Goal: Information Seeking & Learning: Learn about a topic

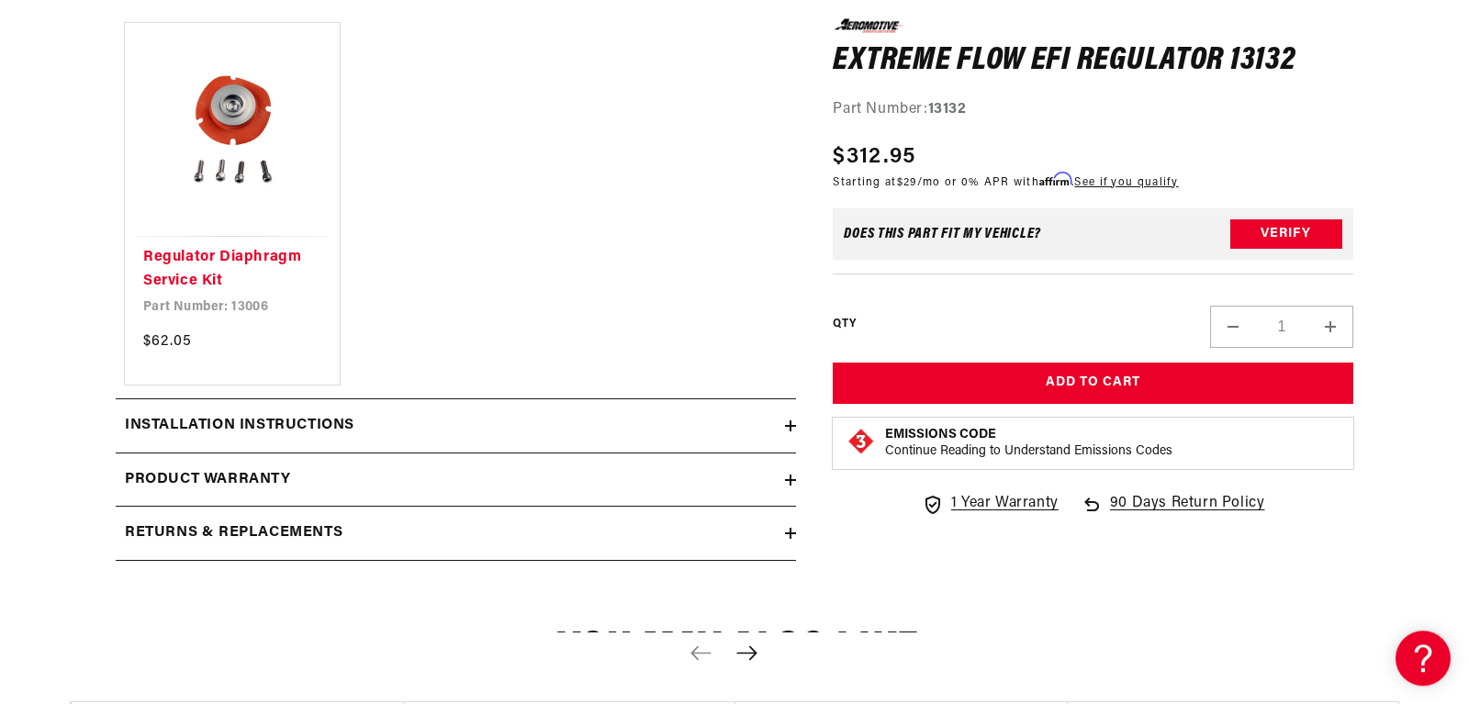
scroll to position [1444, 0]
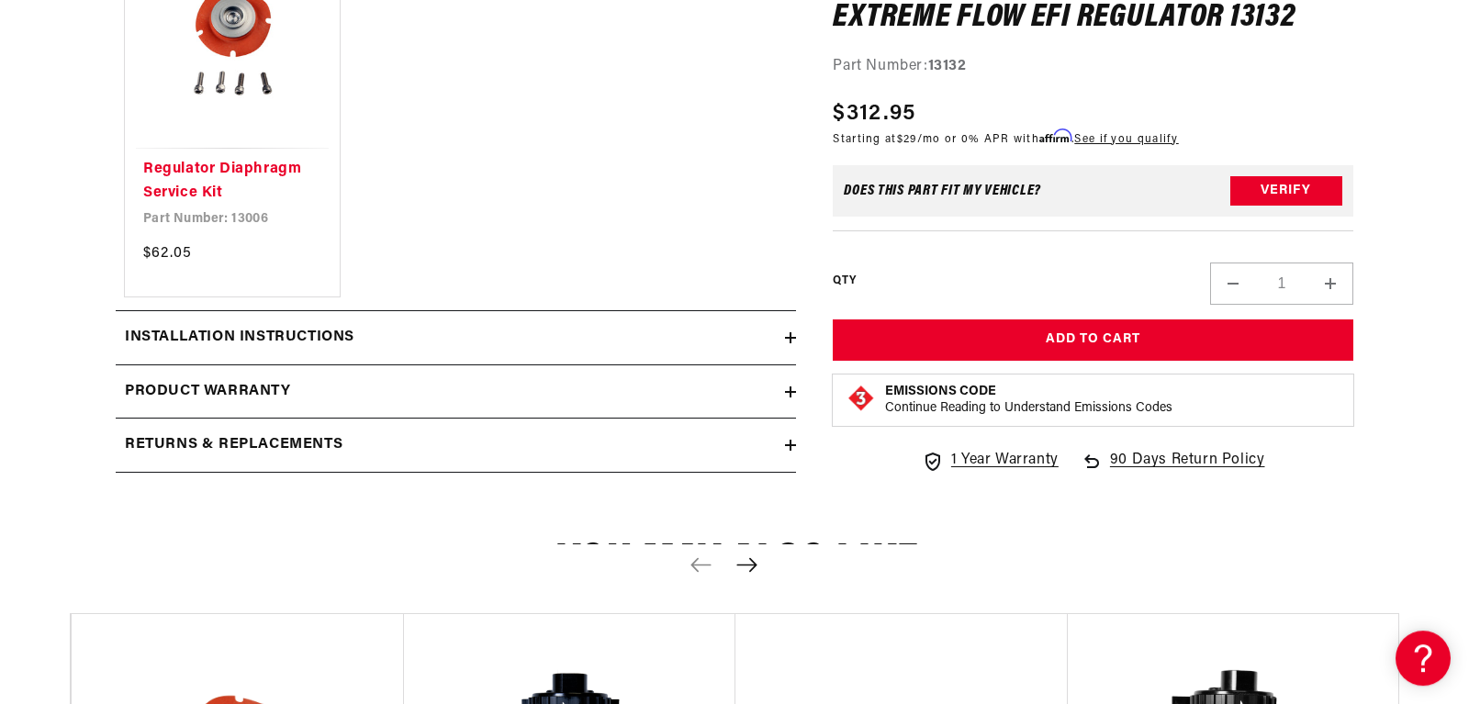
click at [787, 333] on icon at bounding box center [790, 337] width 11 height 11
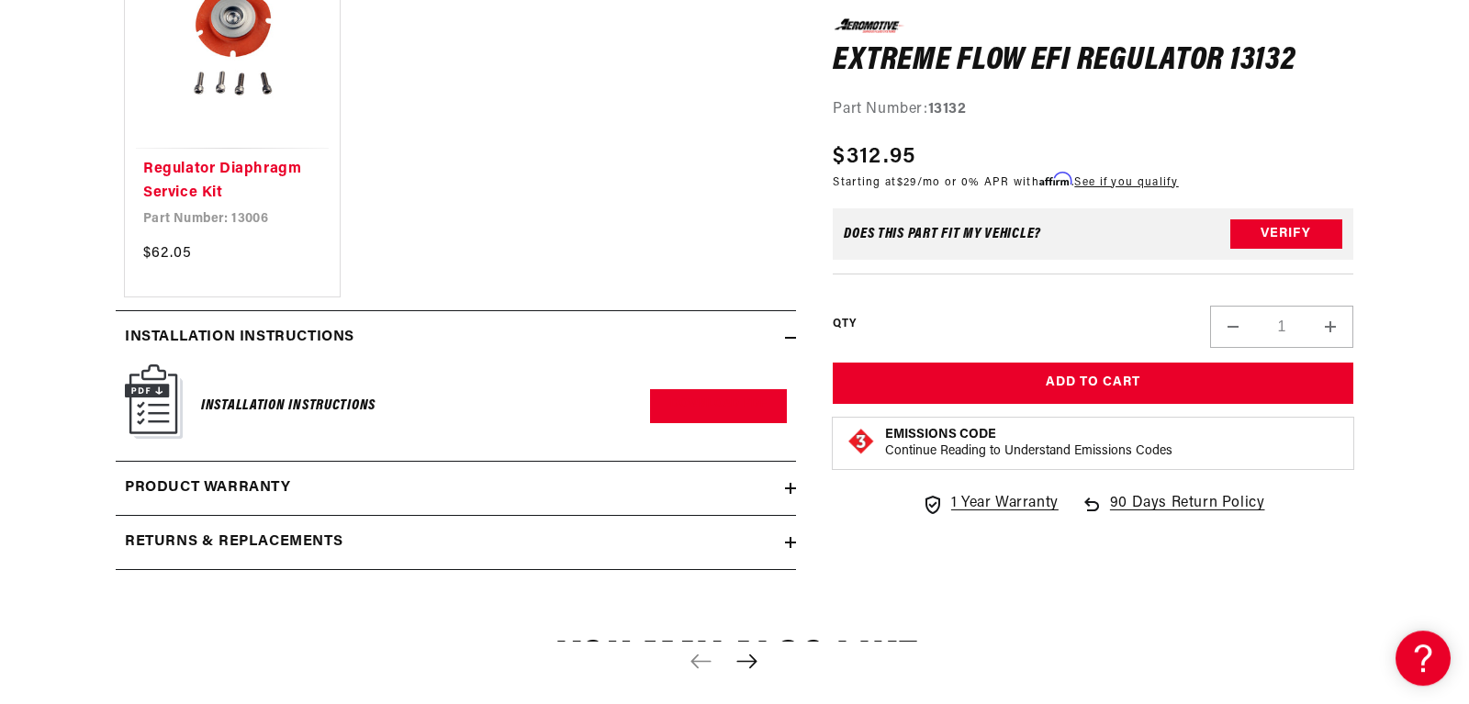
click at [292, 407] on h6 "Installation Instructions" at bounding box center [288, 406] width 174 height 25
click at [738, 400] on link "Download PDF" at bounding box center [718, 406] width 137 height 34
click at [785, 341] on div "Installation Instructions" at bounding box center [450, 338] width 669 height 24
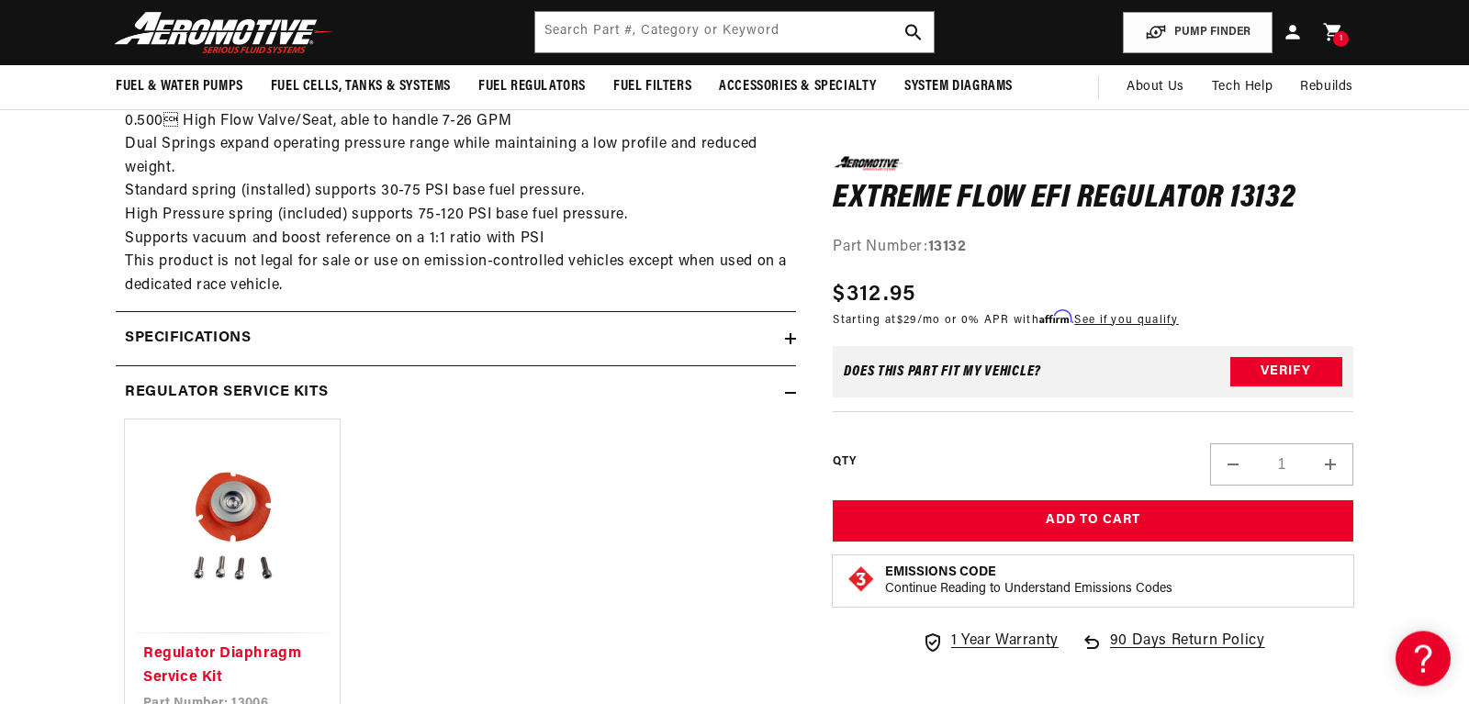
scroll to position [949, 0]
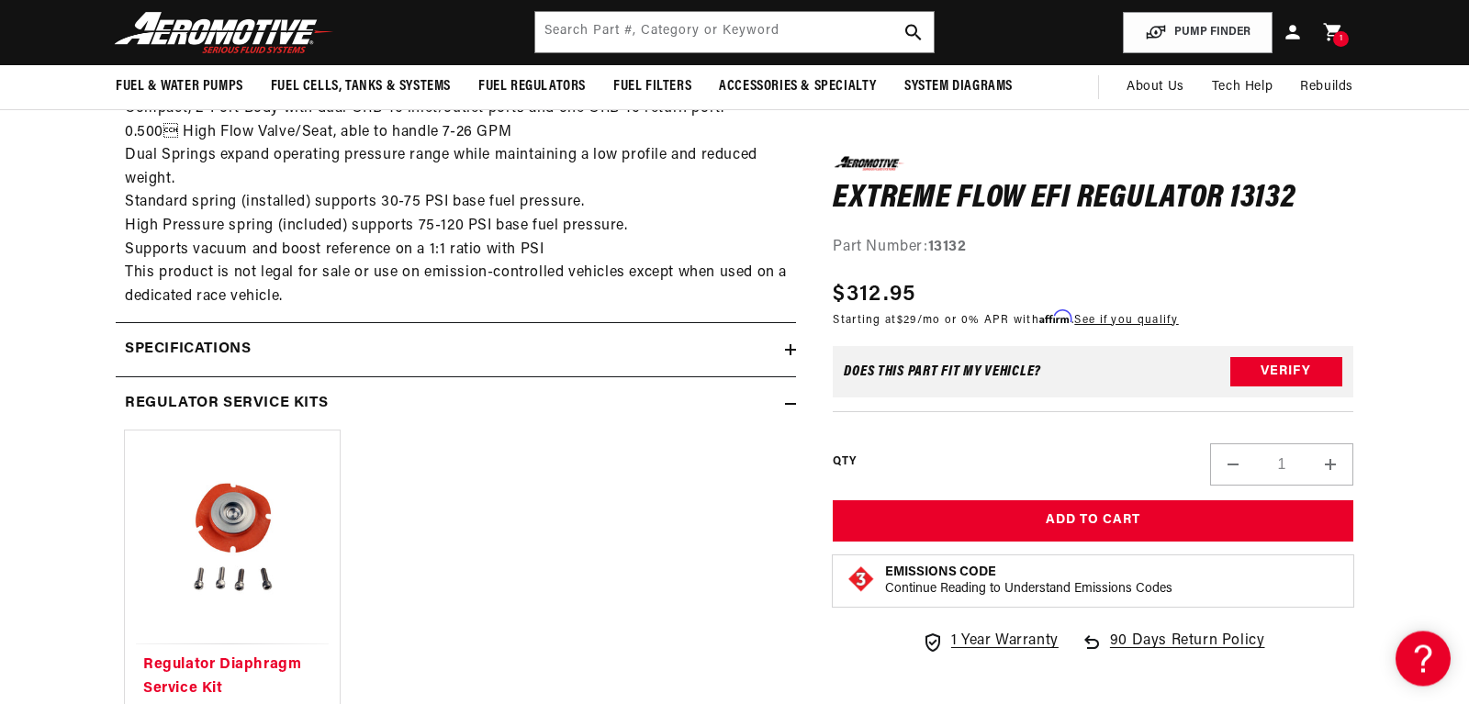
click at [786, 348] on icon at bounding box center [790, 349] width 11 height 11
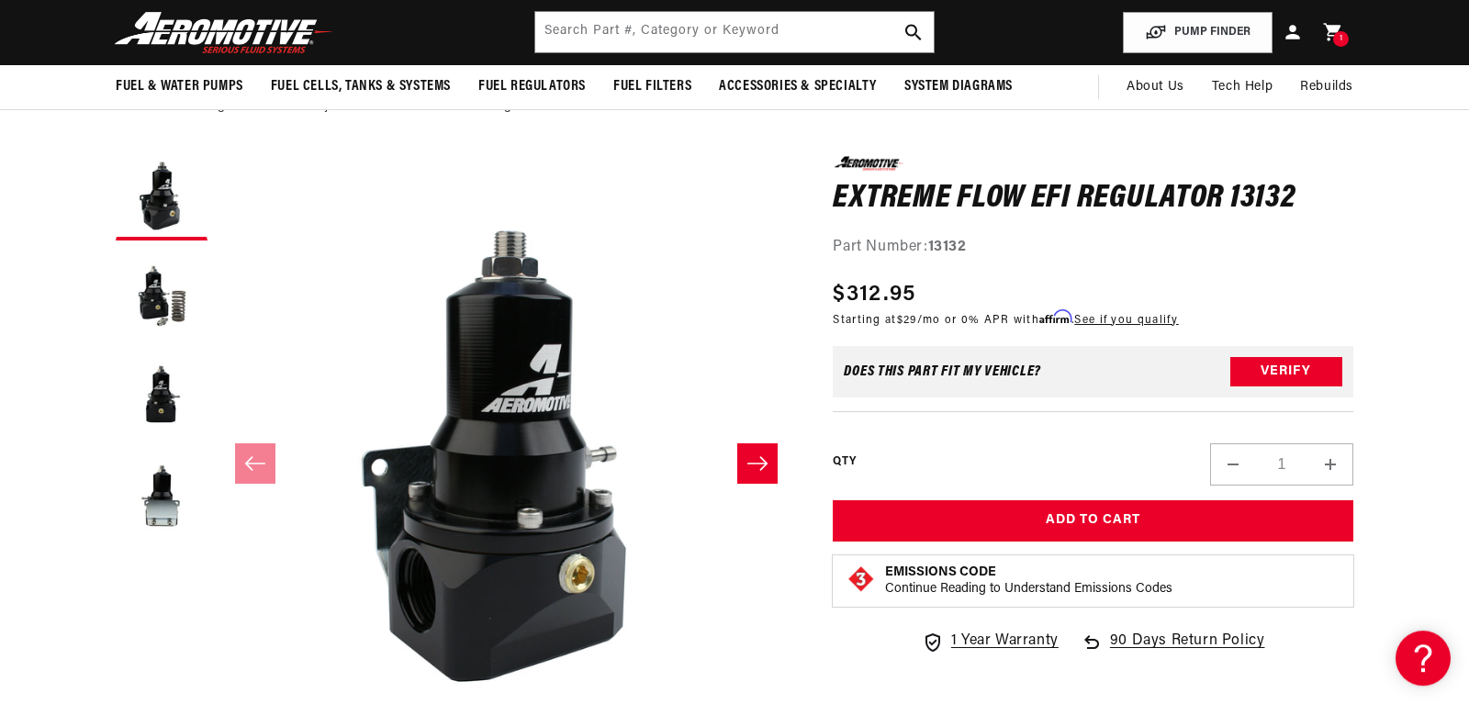
scroll to position [0, 0]
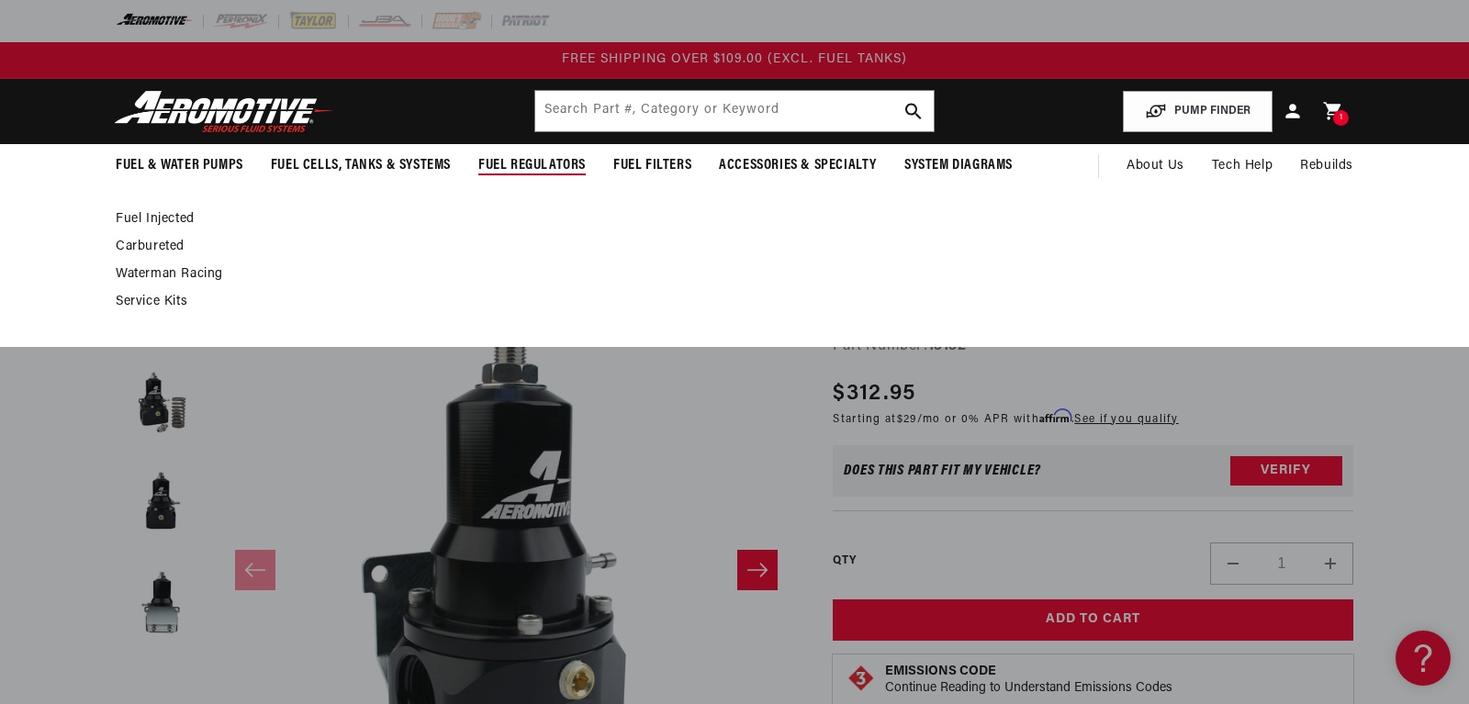
click at [158, 214] on link "Fuel Injected" at bounding box center [725, 219] width 1219 height 17
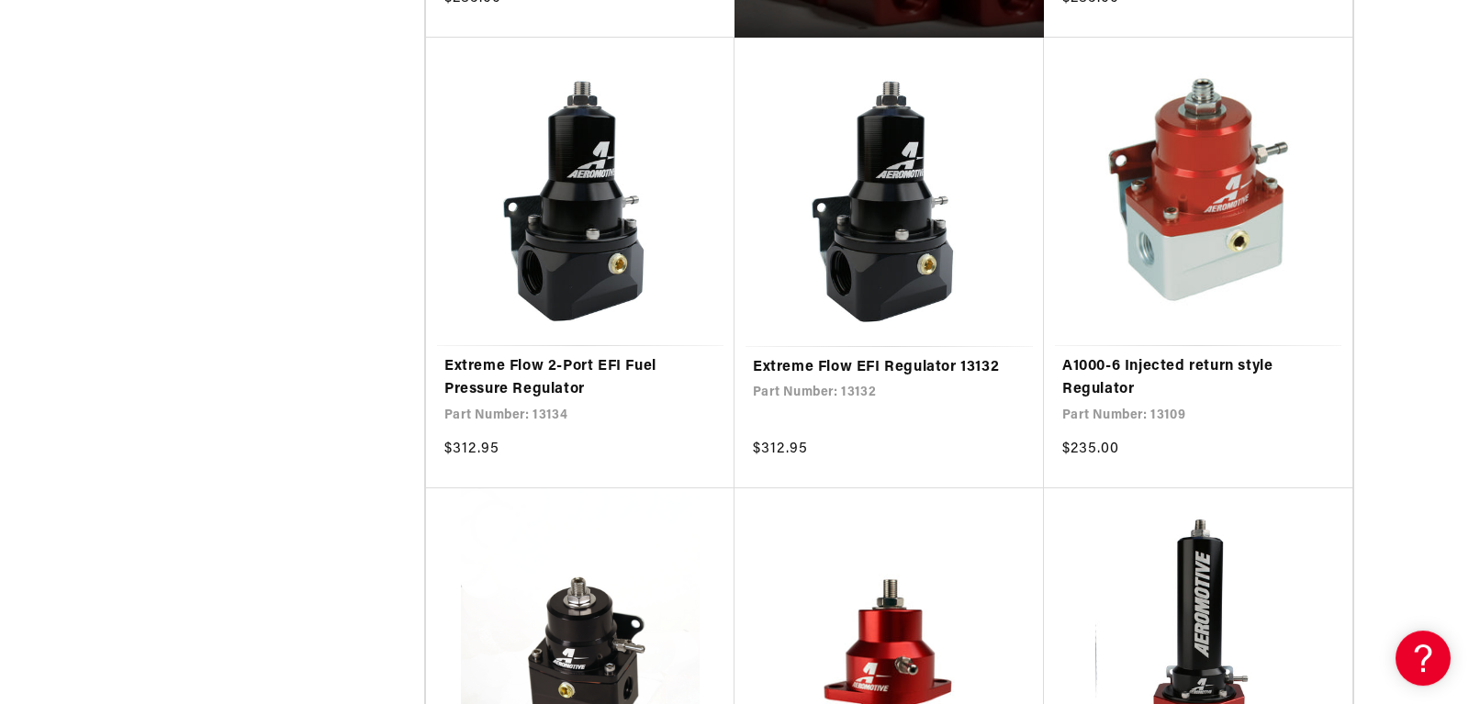
scroll to position [1469, 0]
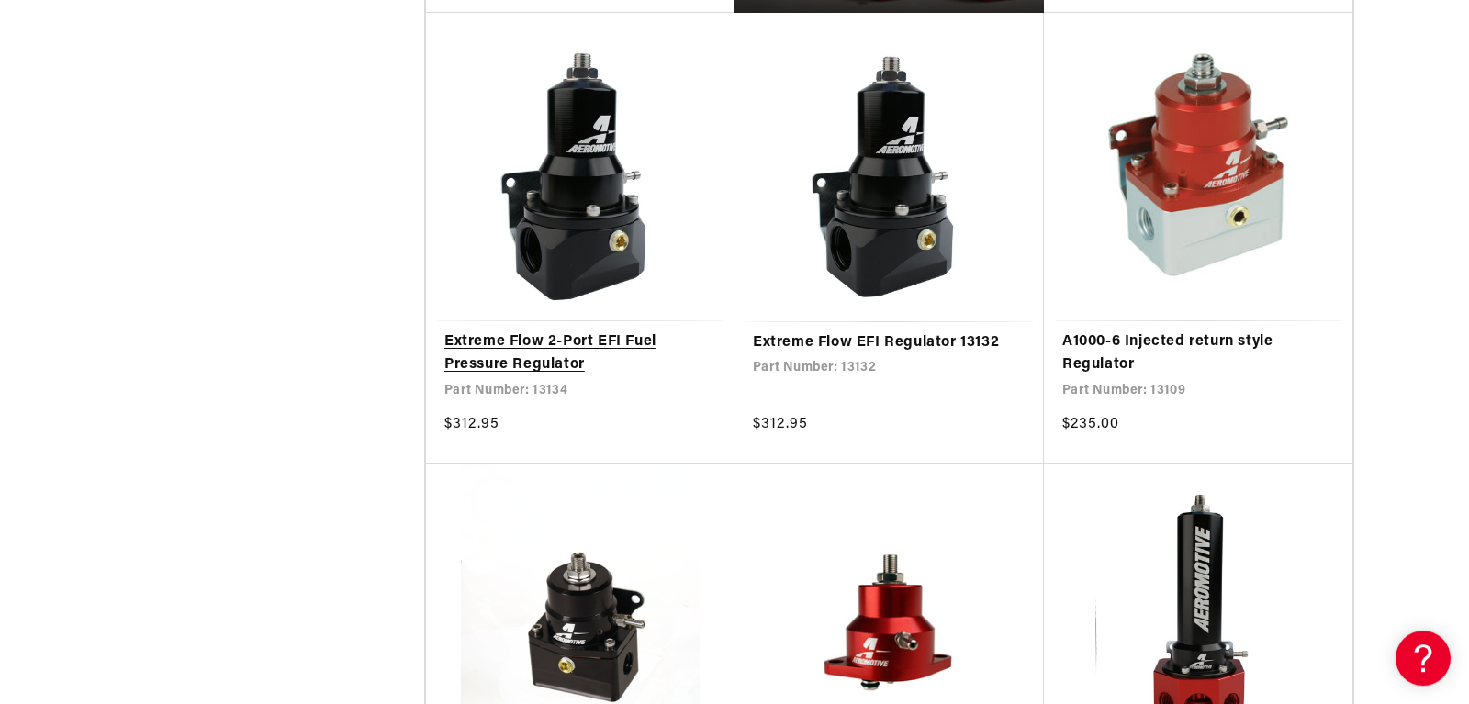
click at [504, 361] on link "Extreme Flow 2-Port EFI Fuel Pressure Regulator" at bounding box center [580, 354] width 272 height 47
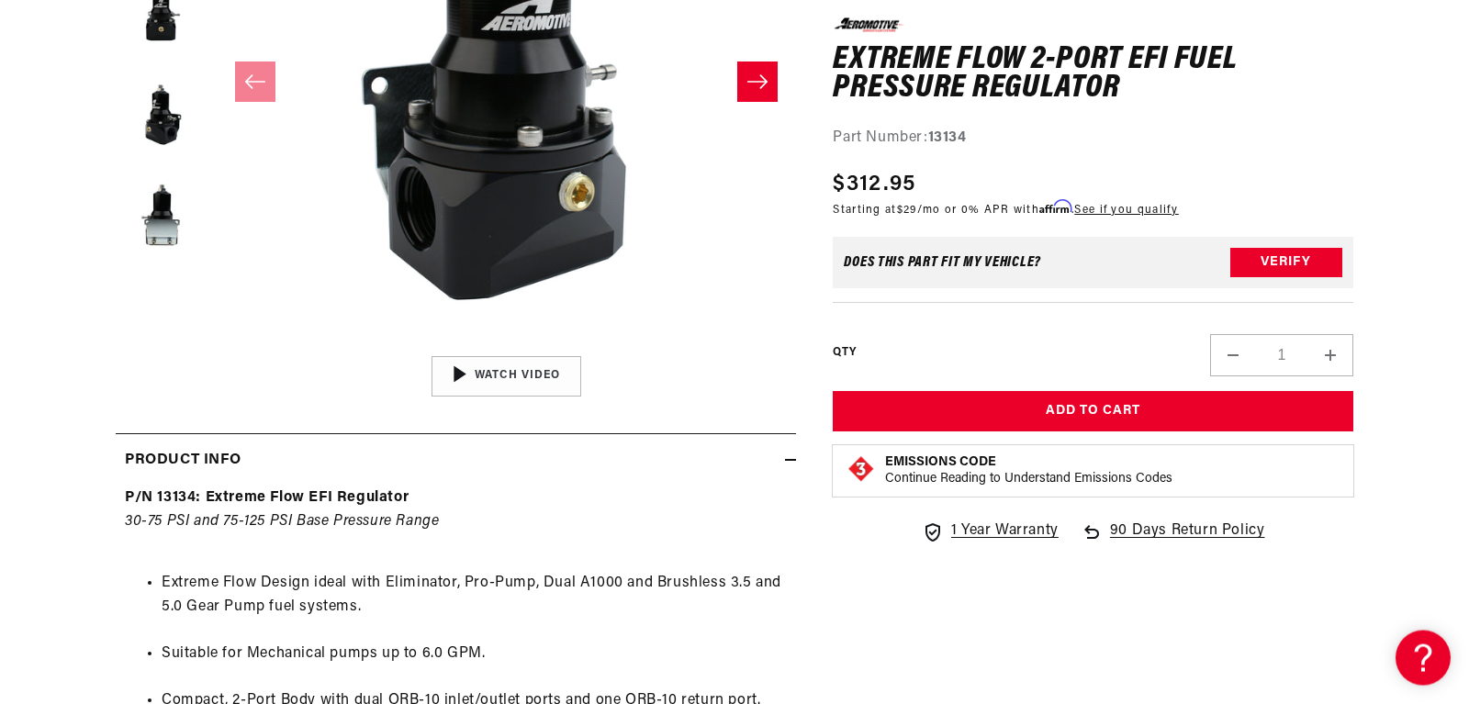
scroll to position [493, 0]
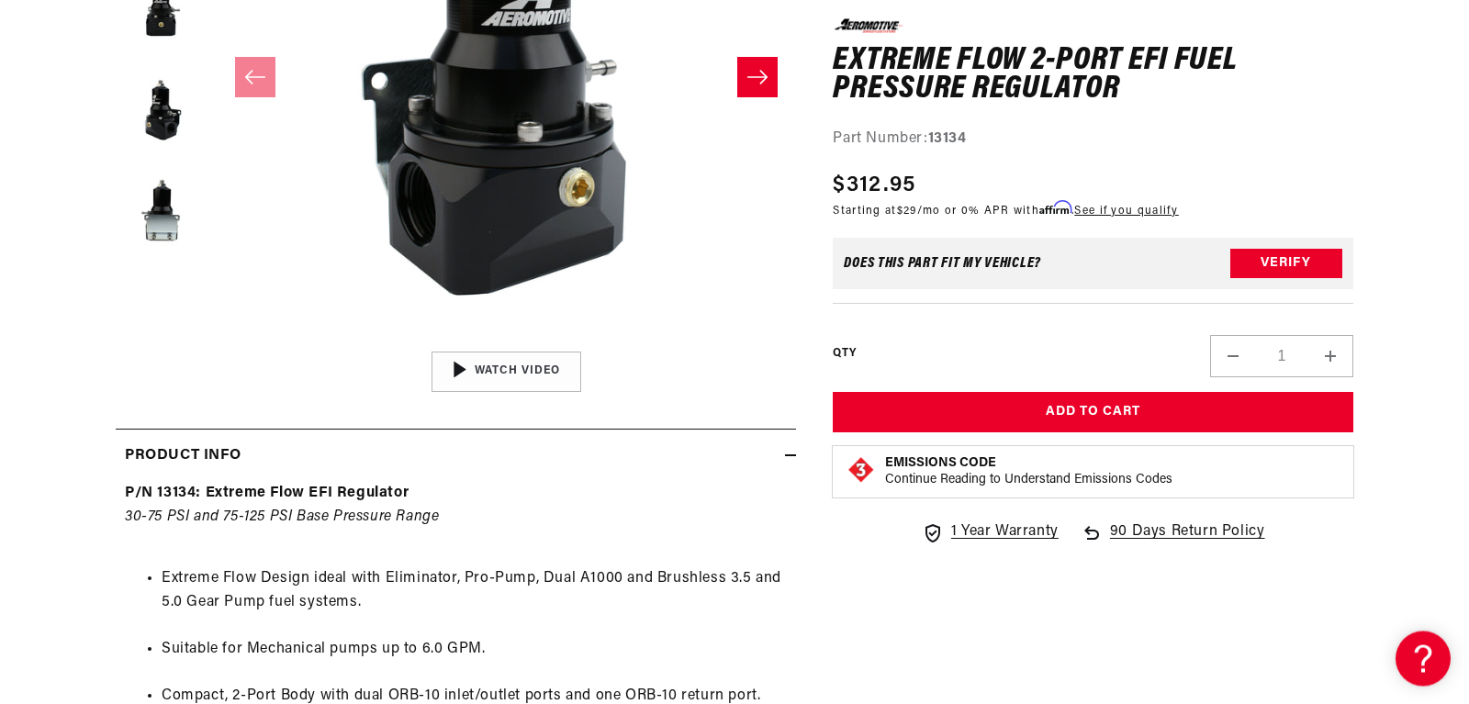
drag, startPoint x: 0, startPoint y: 0, endPoint x: 1461, endPoint y: 302, distance: 1491.8
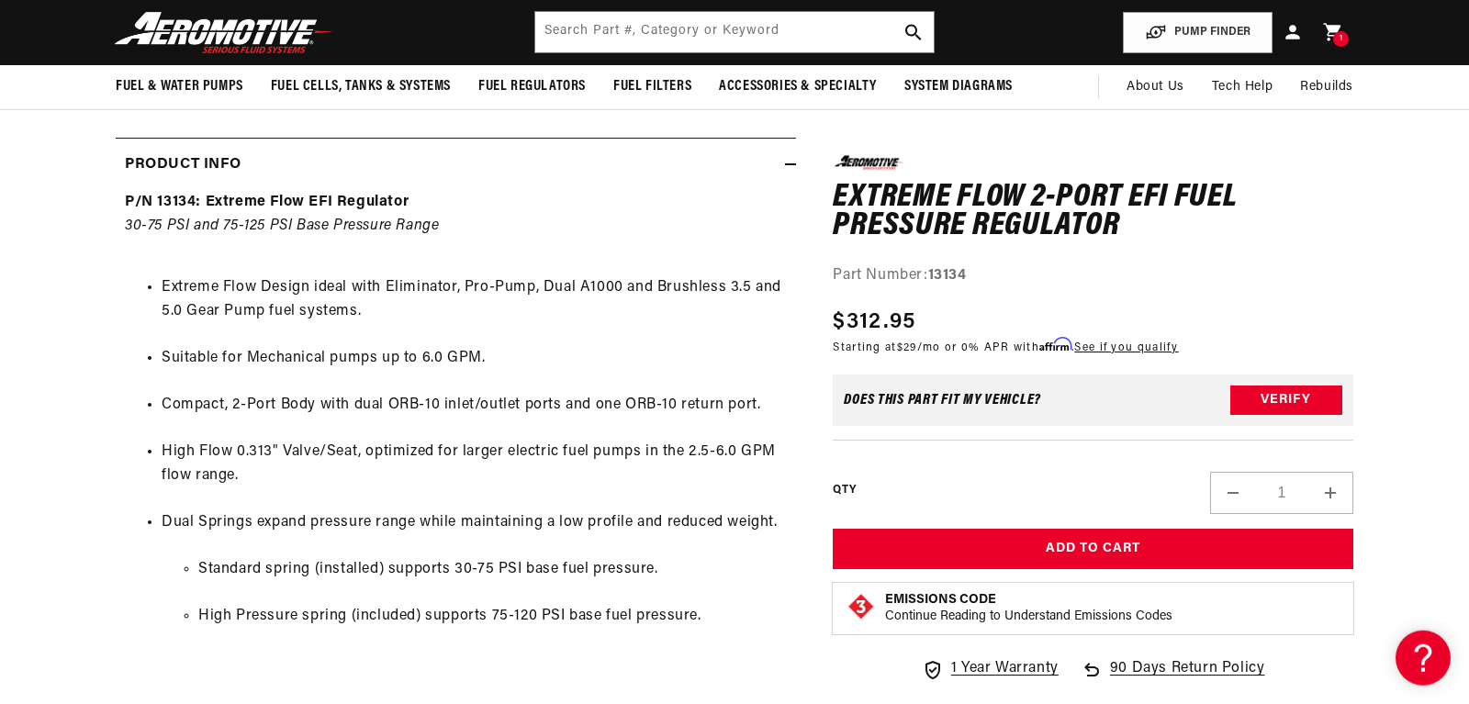
scroll to position [780, 0]
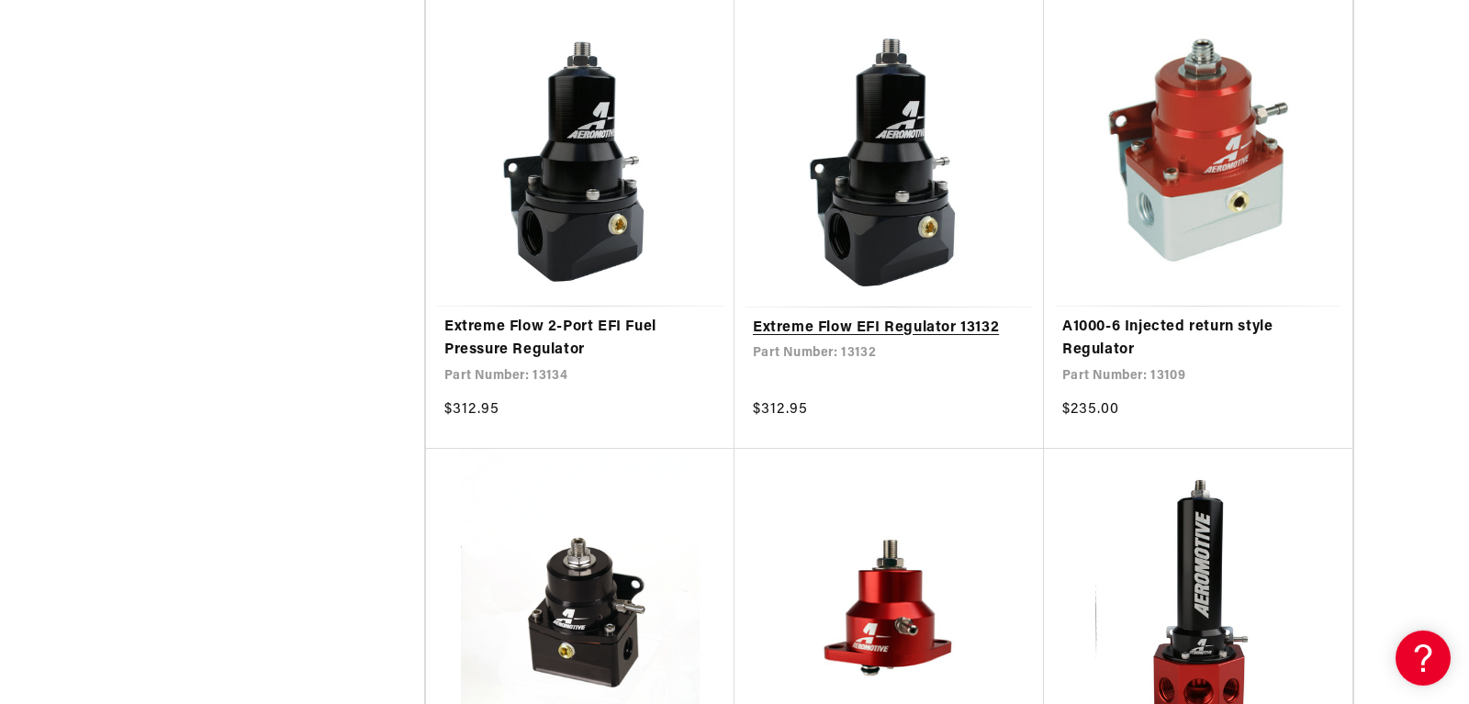
click at [877, 331] on link "Extreme Flow EFI Regulator 13132" at bounding box center [889, 329] width 273 height 24
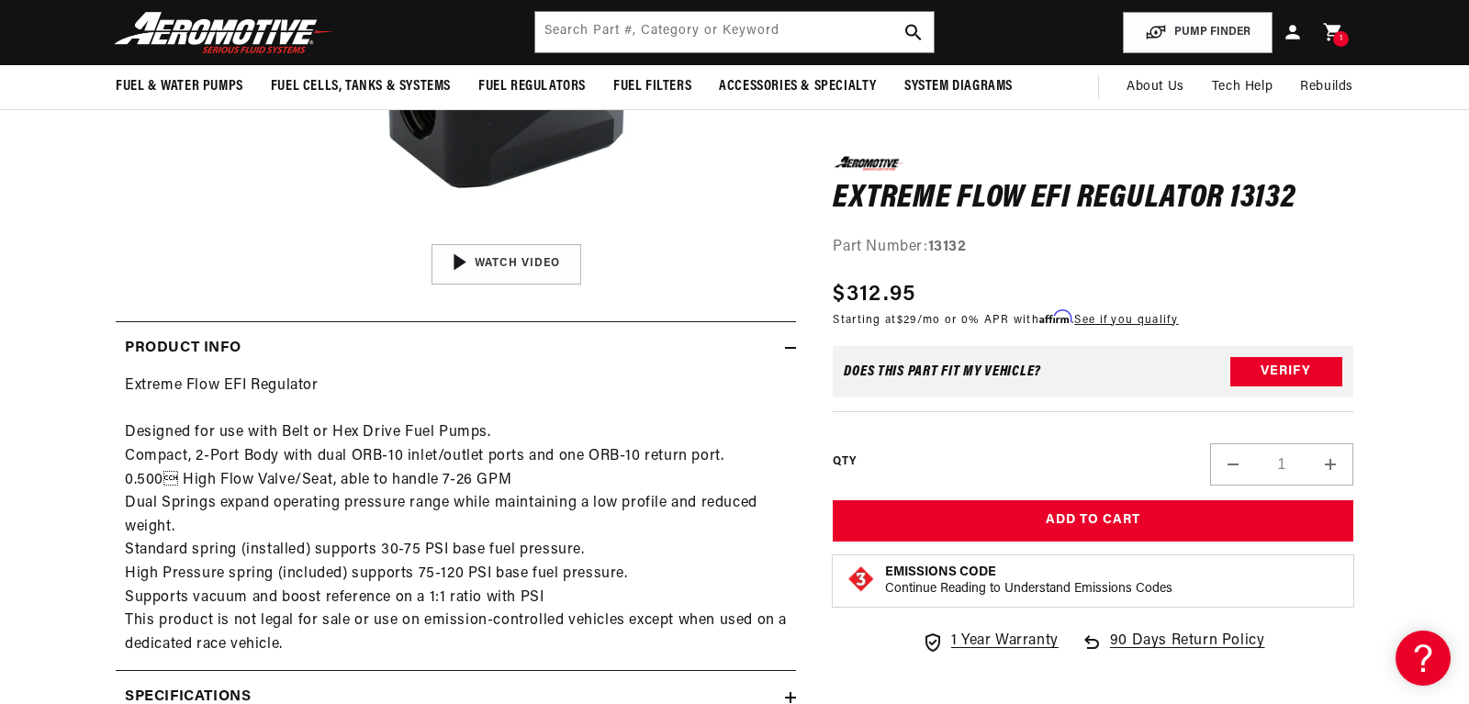
scroll to position [595, 0]
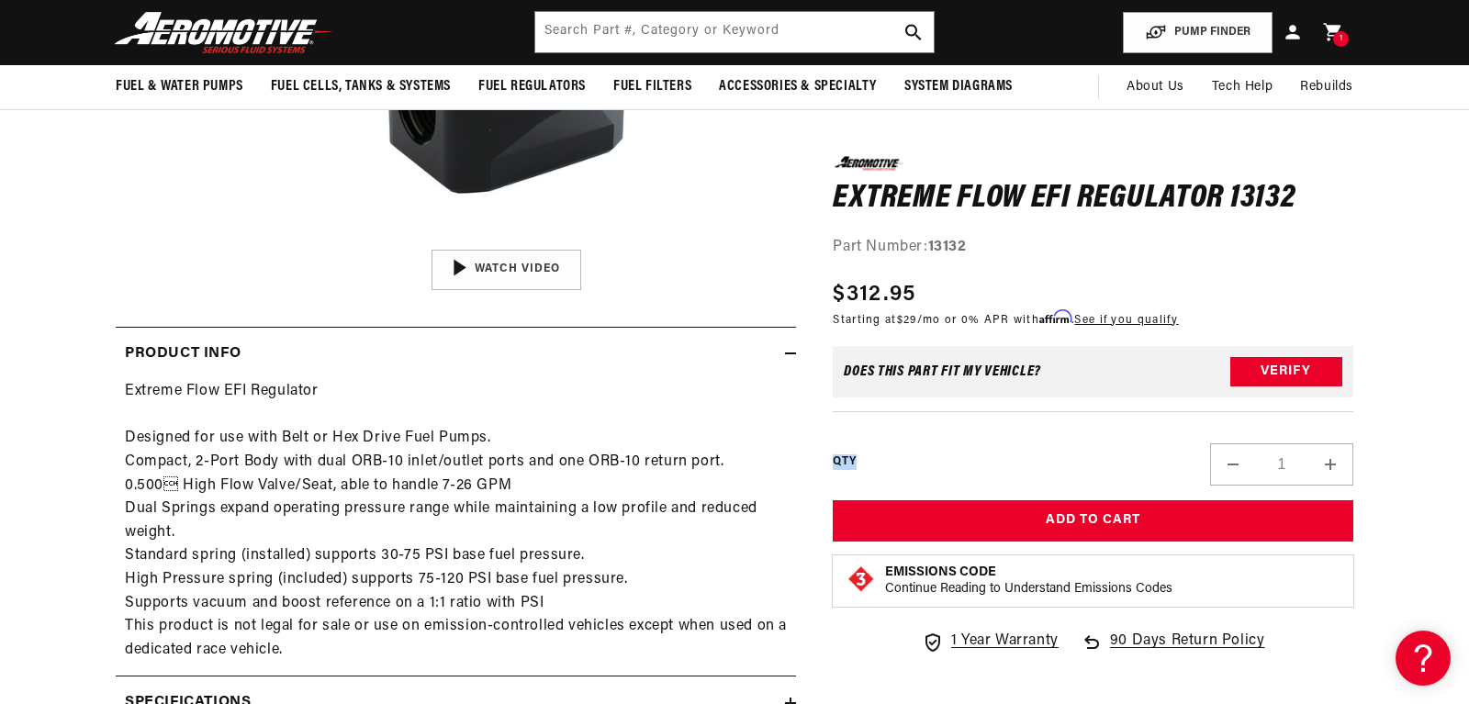
drag, startPoint x: 1445, startPoint y: 376, endPoint x: 1457, endPoint y: 429, distance: 54.6
click at [1457, 429] on section "0.0 star rating Write a review Extreme Flow EFI Regulator 13132 Extreme Flow EF…" at bounding box center [734, 308] width 1469 height 1333
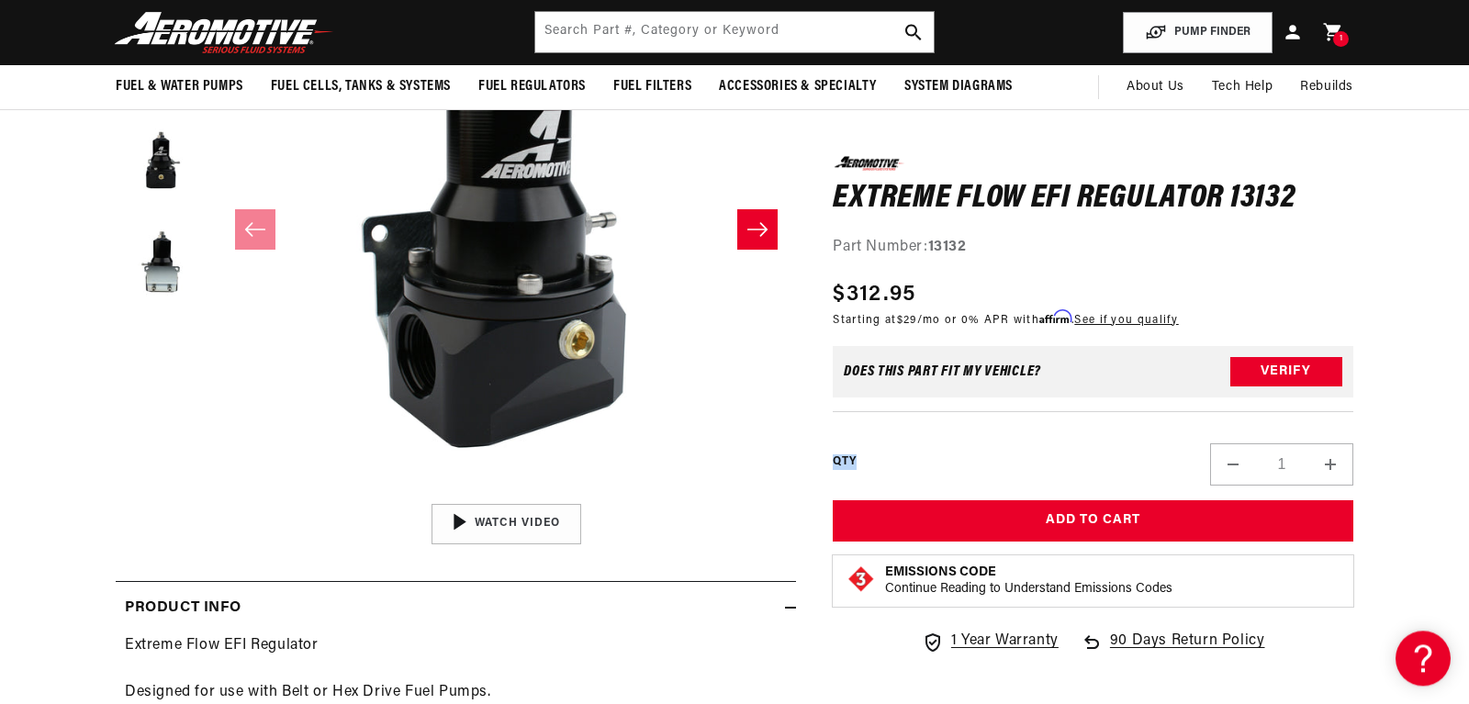
scroll to position [0, 0]
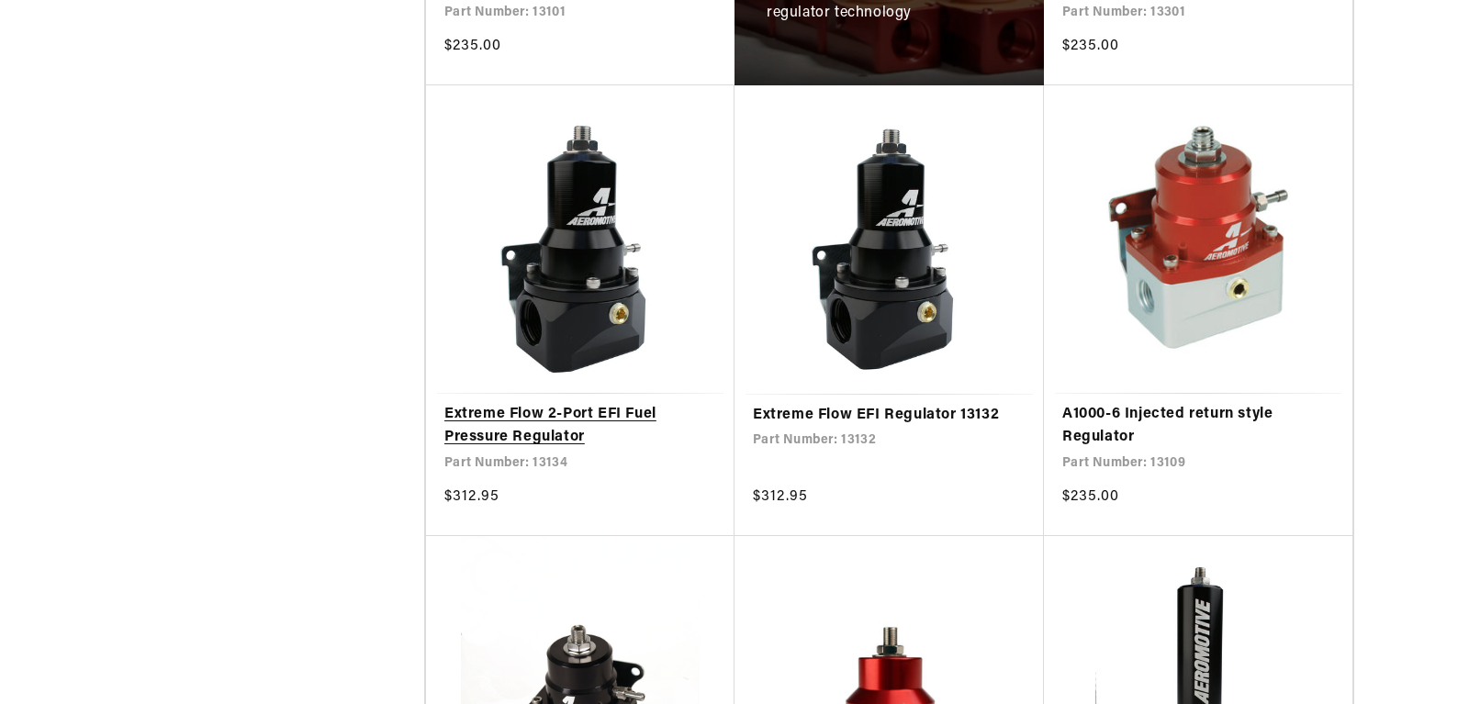
scroll to position [1397, 0]
click at [495, 441] on link "Extreme Flow 2-Port EFI Fuel Pressure Regulator" at bounding box center [580, 426] width 272 height 47
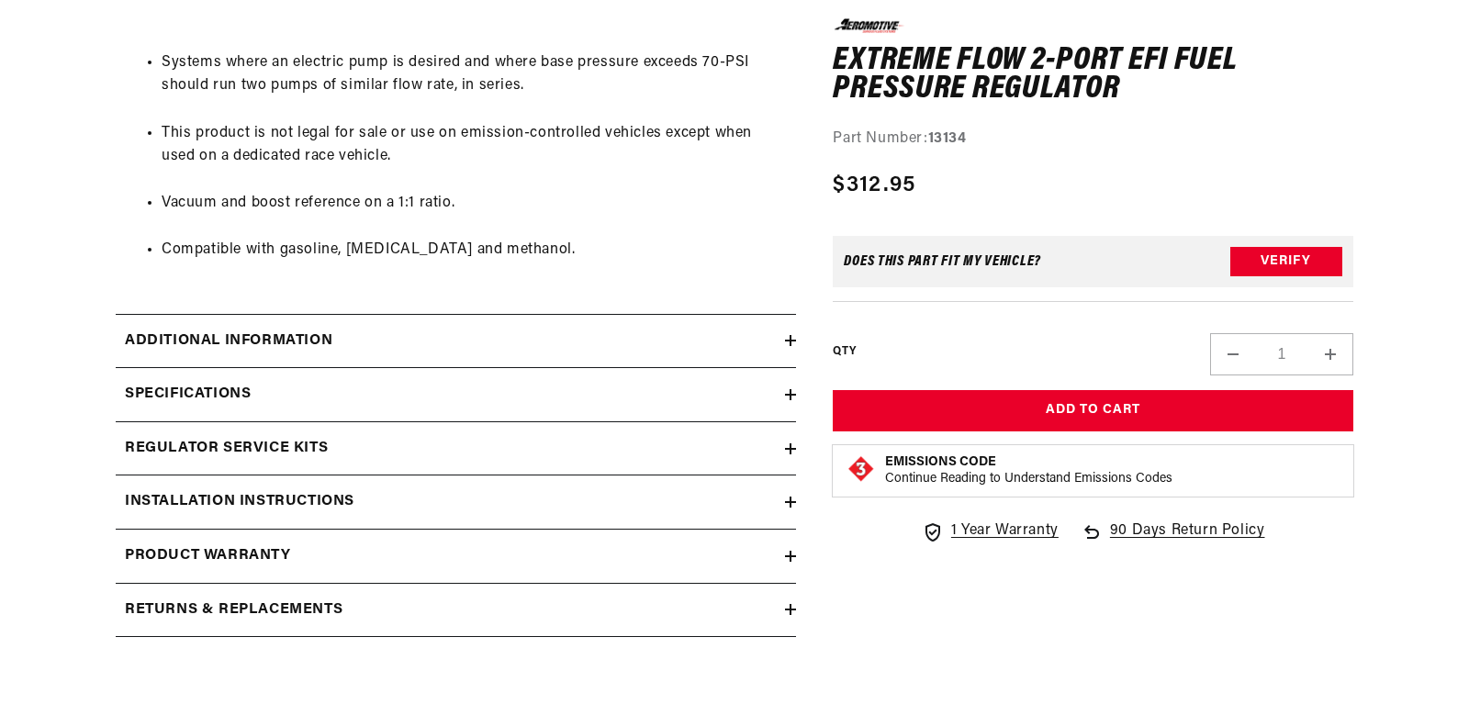
scroll to position [1460, 0]
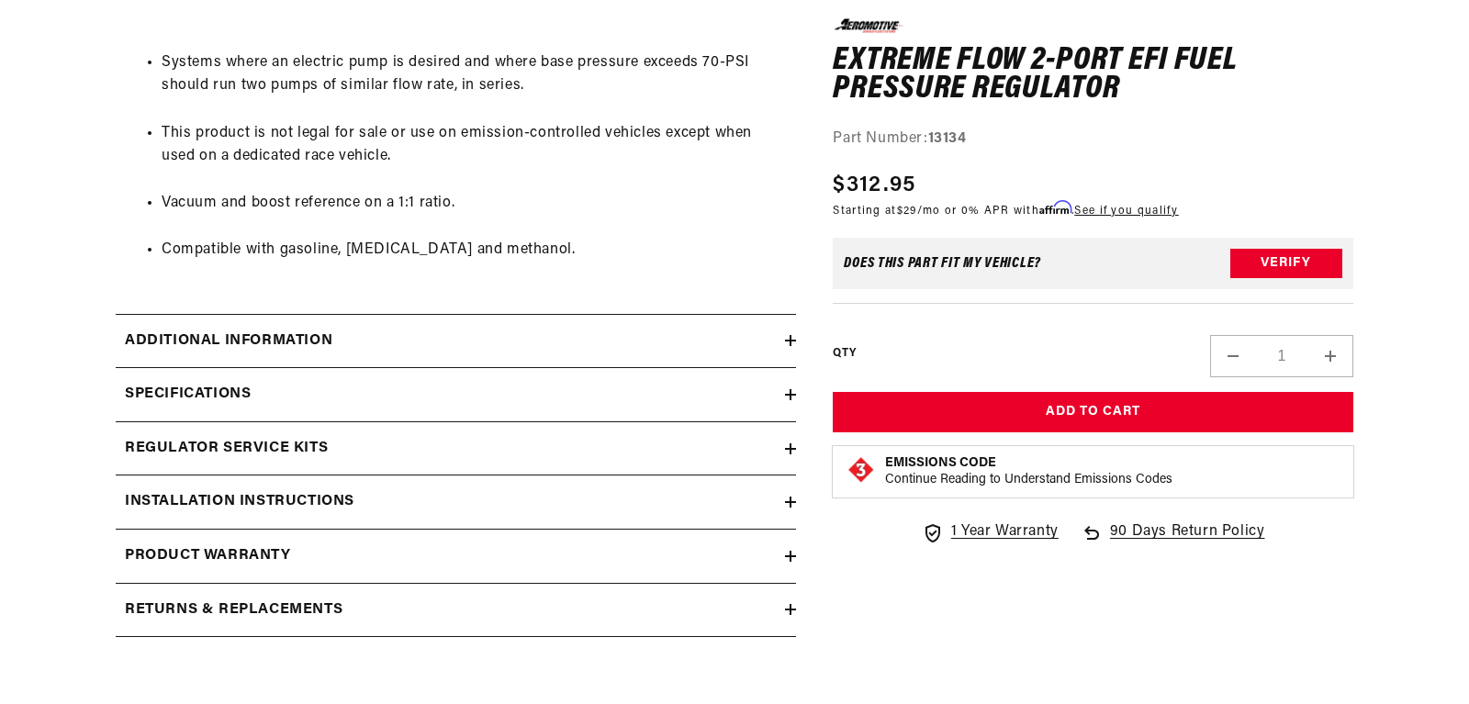
click at [776, 461] on div "Regulator Service Kits" at bounding box center [450, 449] width 669 height 24
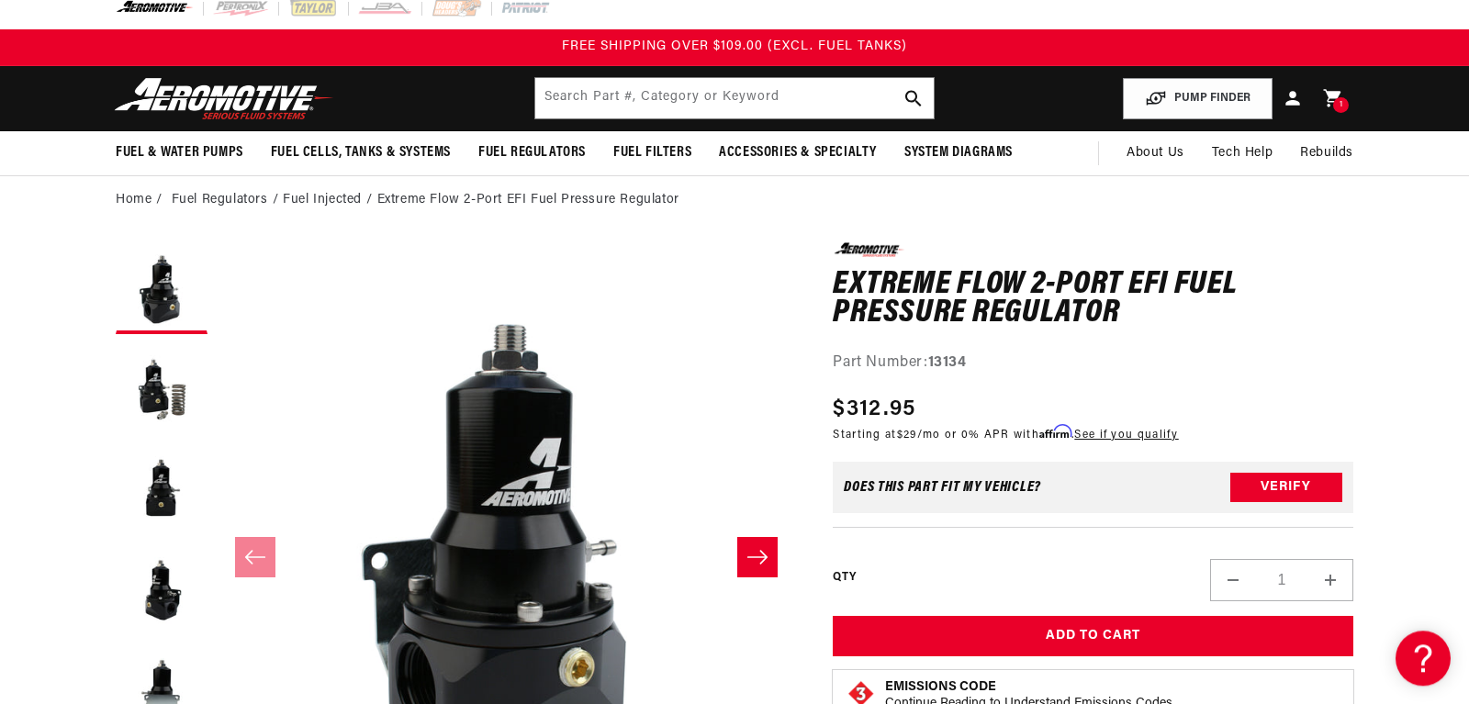
scroll to position [0, 0]
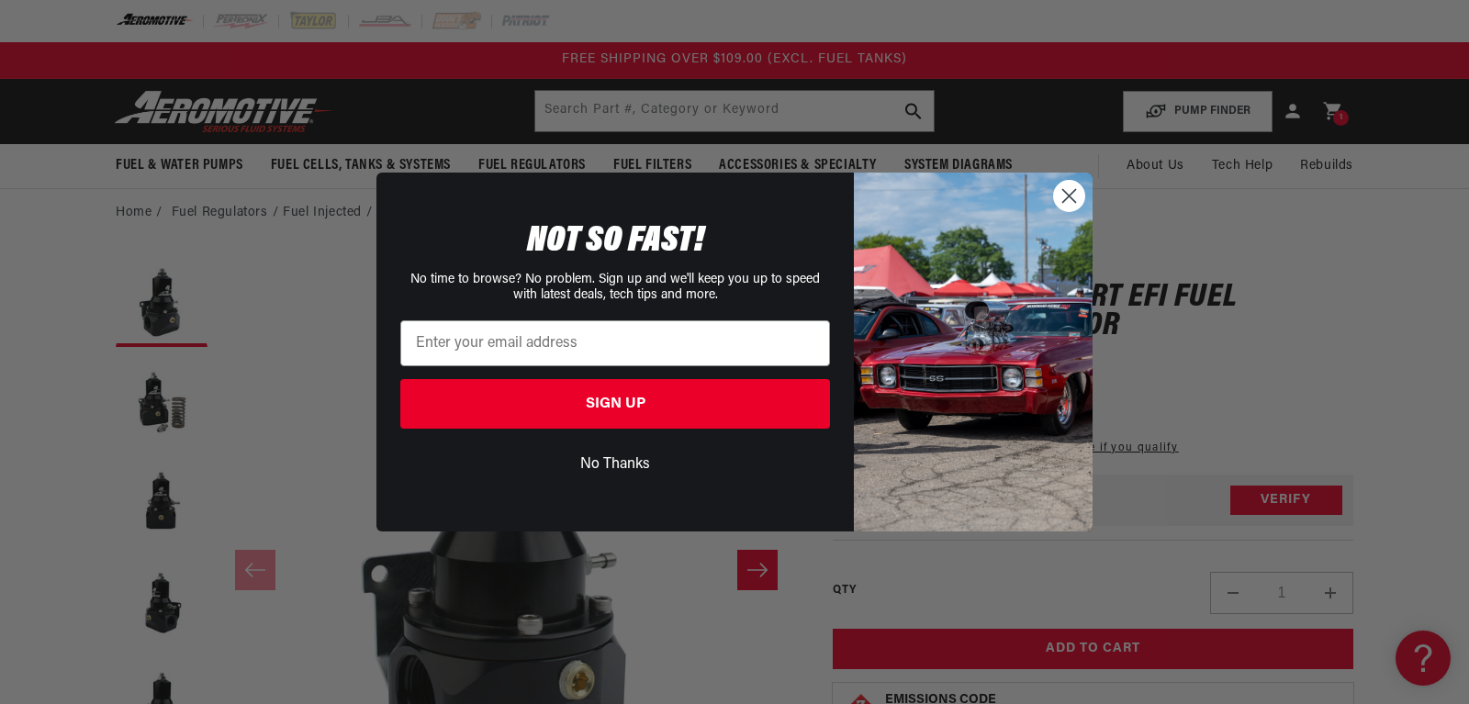
click at [606, 468] on button "No Thanks" at bounding box center [615, 464] width 430 height 35
